Goal: Information Seeking & Learning: Learn about a topic

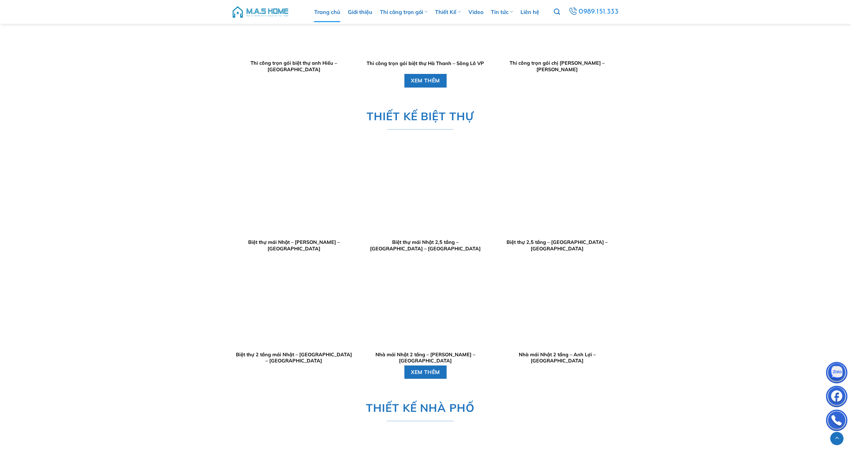
scroll to position [1077, 0]
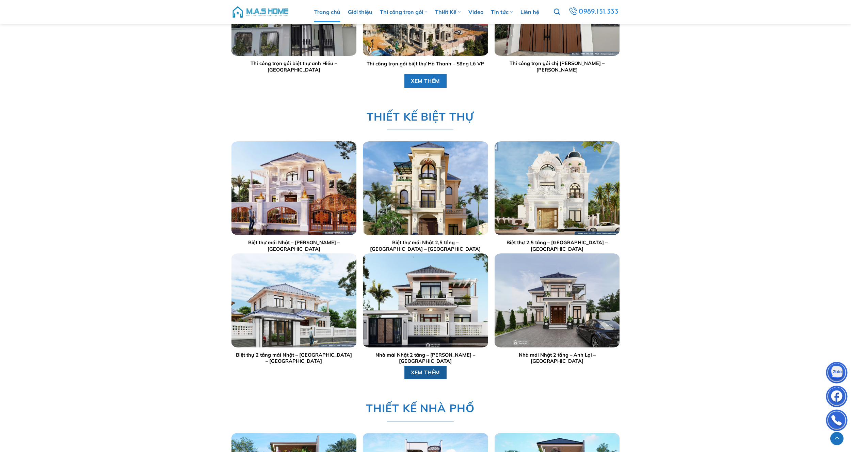
click at [431, 370] on span "XEM THÊM" at bounding box center [425, 372] width 29 height 9
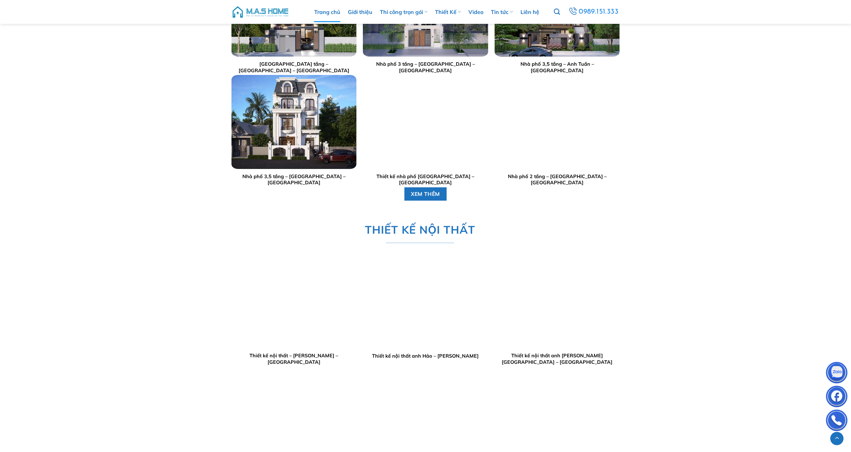
scroll to position [1546, 0]
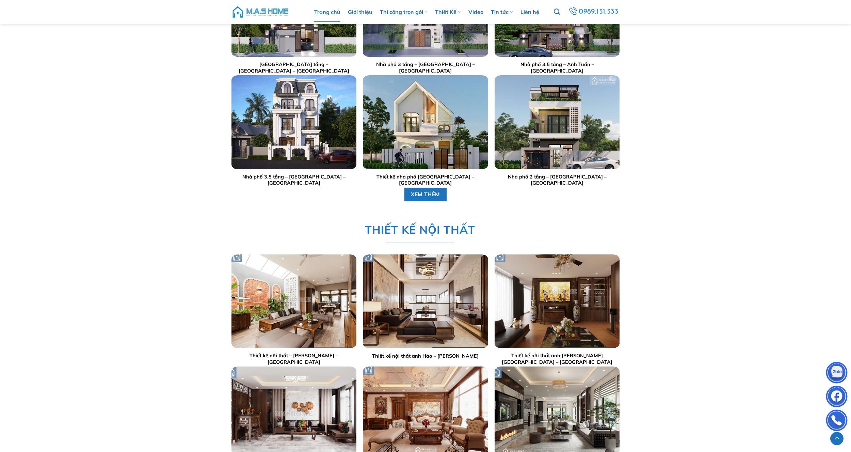
click at [418, 305] on img "Thiết kế nội thất anh Hảo - Nguyễn Trãi" at bounding box center [425, 301] width 125 height 94
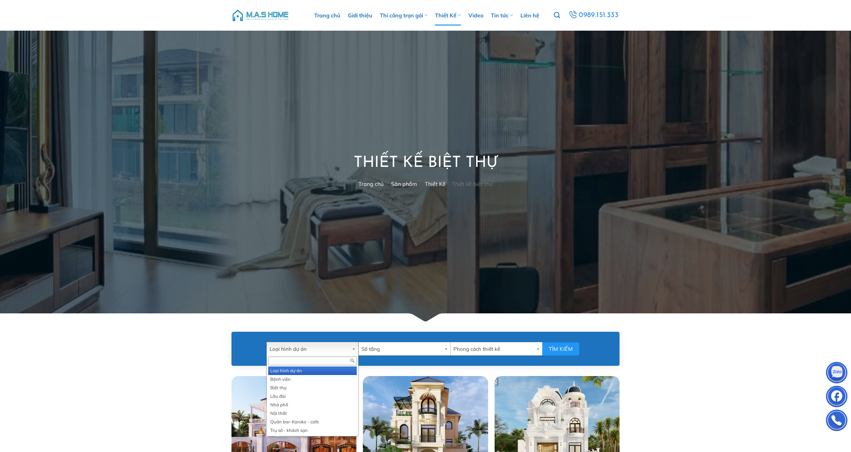
click at [353, 349] on b at bounding box center [355, 348] width 6 height 13
click at [308, 405] on li "Nhà phố" at bounding box center [312, 404] width 89 height 9
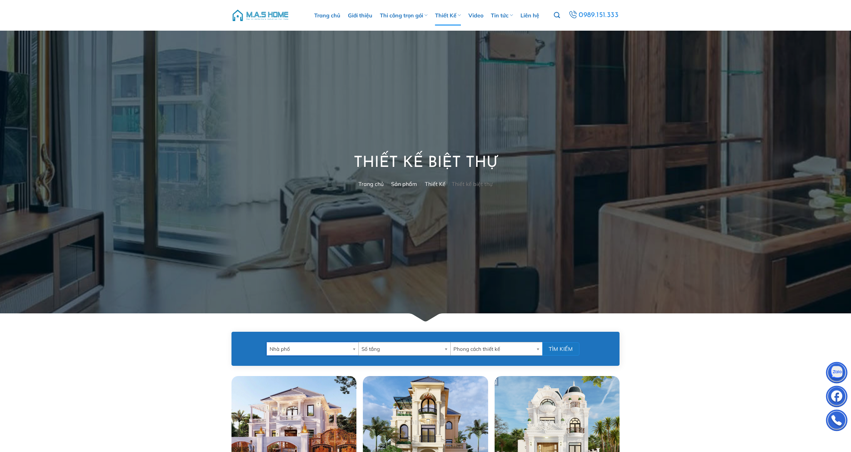
click at [572, 347] on button "Tìm kiếm" at bounding box center [560, 348] width 37 height 13
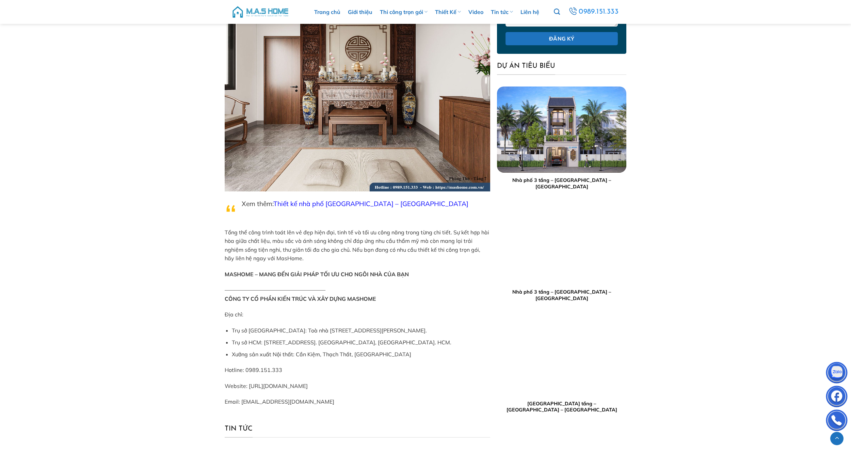
scroll to position [4347, 0]
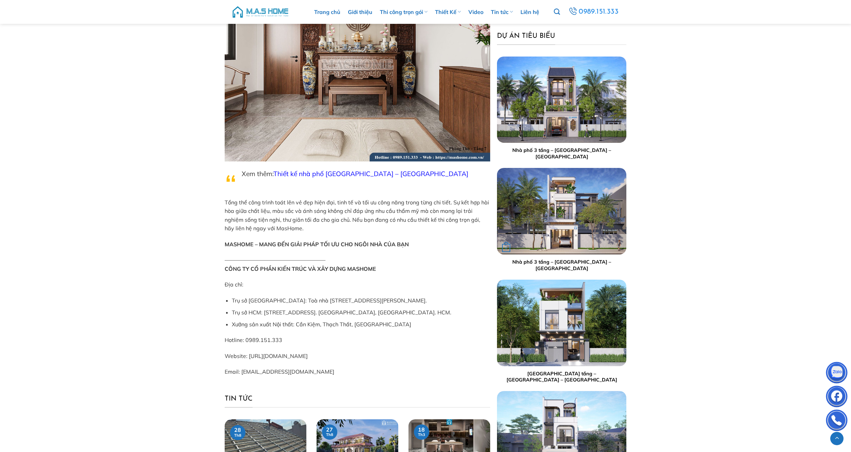
click at [564, 236] on img "Nhà phố 3 tầng - Anh Tuân - Phú Thọ" at bounding box center [562, 211] width 130 height 86
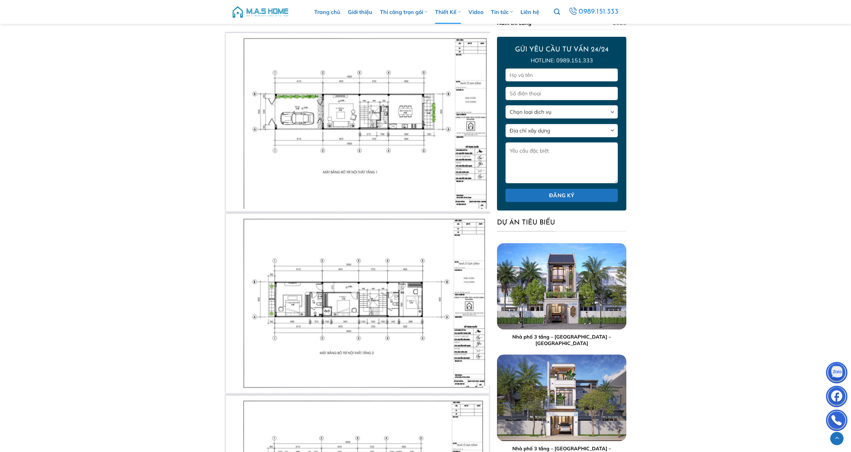
scroll to position [539, 0]
